Goal: Task Accomplishment & Management: Use online tool/utility

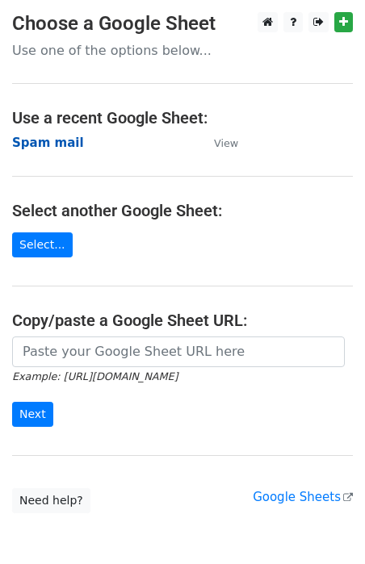
click at [36, 145] on strong "Spam mail" at bounding box center [48, 143] width 72 height 15
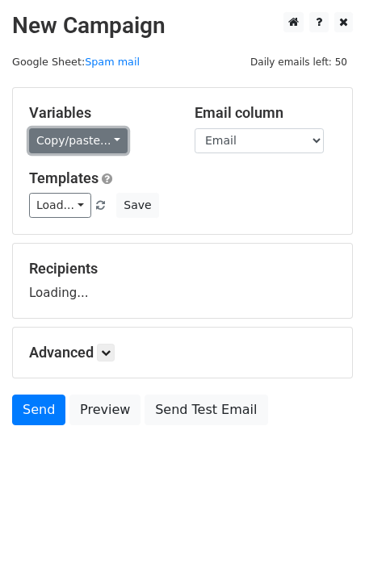
click at [65, 146] on link "Copy/paste..." at bounding box center [78, 140] width 98 height 25
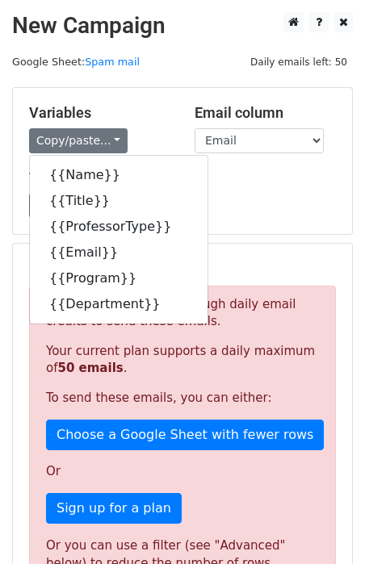
click at [75, 97] on div "Variables Copy/paste... {{Name}} {{Title}} {{ProfessorType}} {{Email}} {{Progra…" at bounding box center [182, 161] width 339 height 146
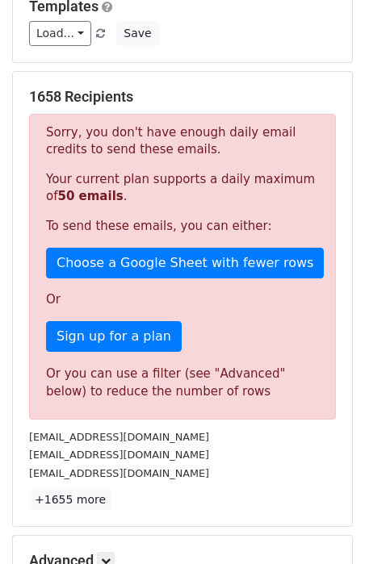
scroll to position [174, 0]
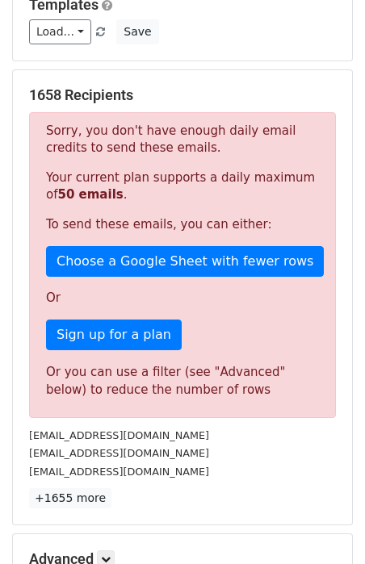
click at [222, 364] on div "Or you can use a filter (see "Advanced" below) to reduce the number of rows" at bounding box center [182, 381] width 273 height 36
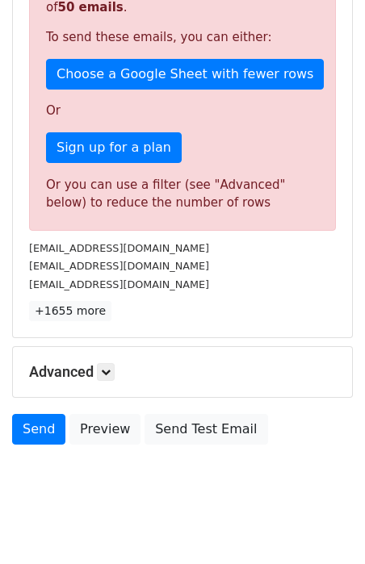
scroll to position [379, 0]
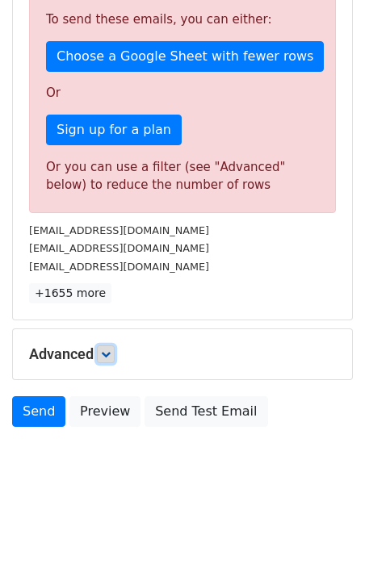
click at [115, 349] on link at bounding box center [106, 355] width 18 height 18
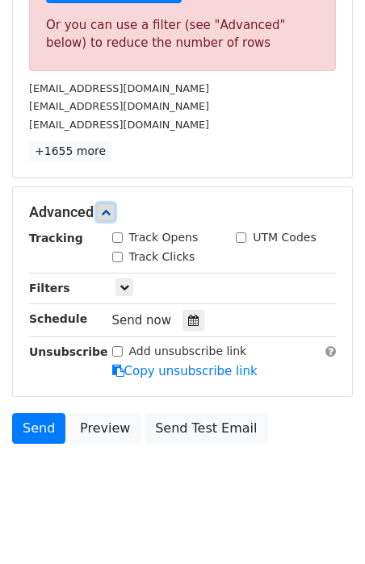
scroll to position [525, 0]
